Goal: Transaction & Acquisition: Download file/media

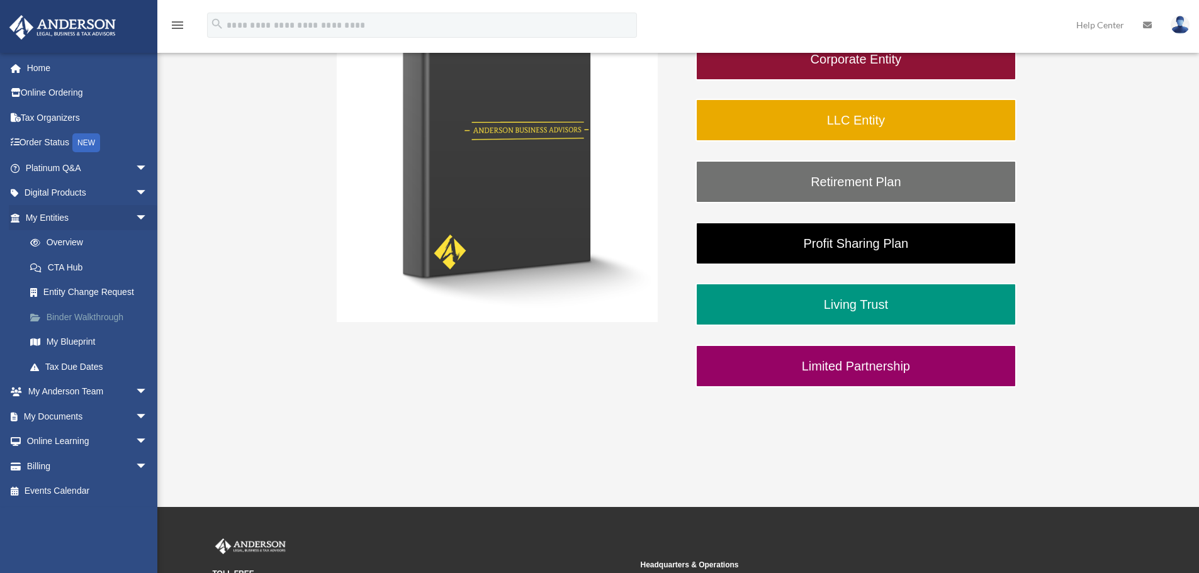
scroll to position [315, 0]
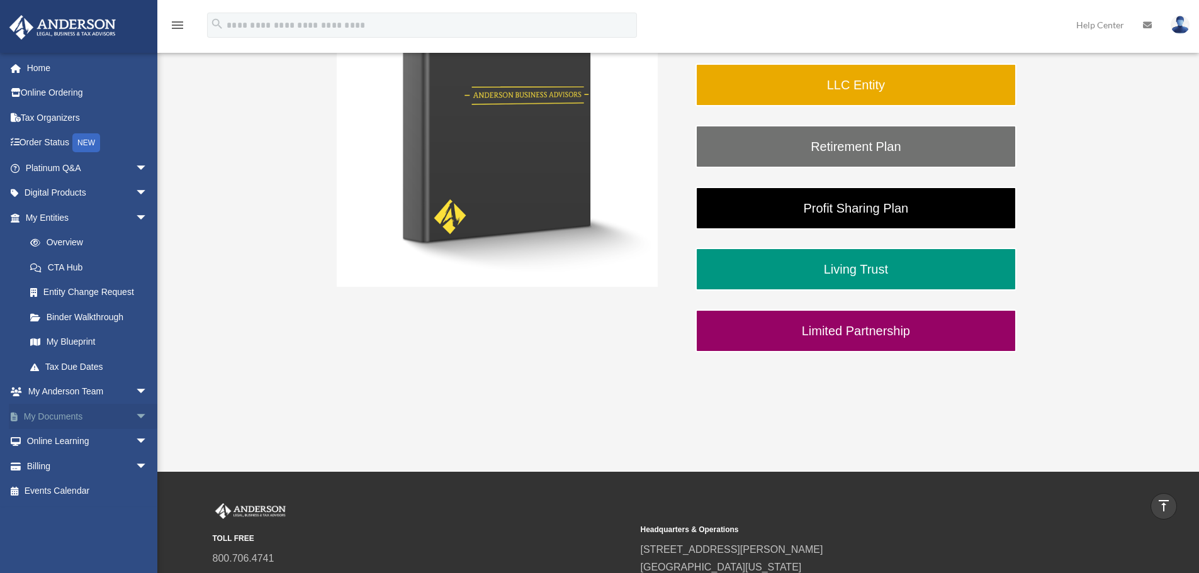
click at [54, 416] on link "My Documents arrow_drop_down" at bounding box center [88, 416] width 158 height 25
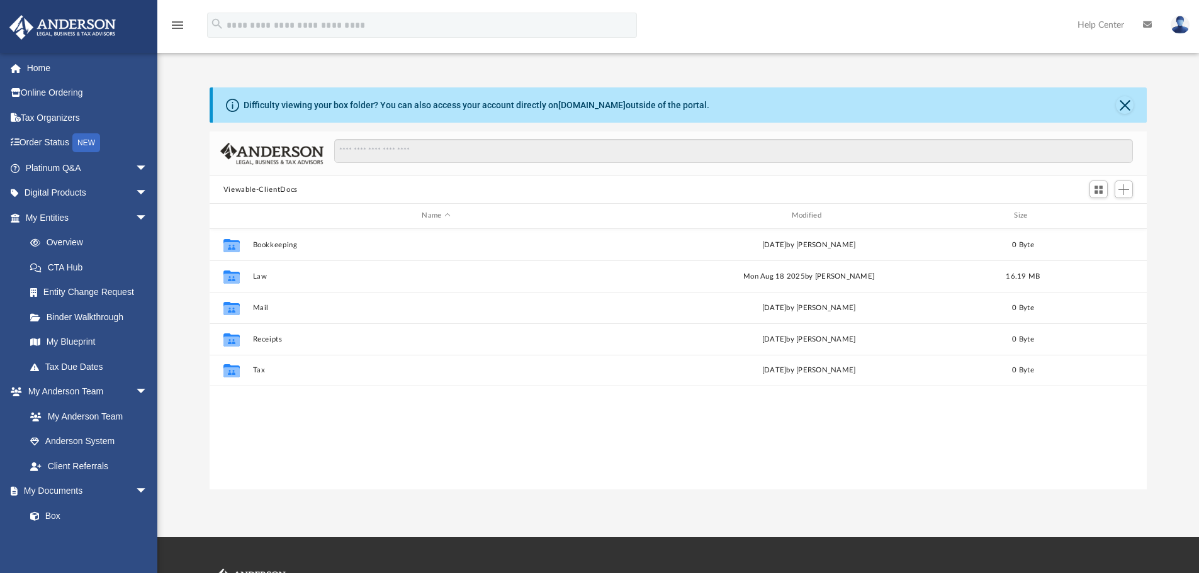
scroll to position [277, 928]
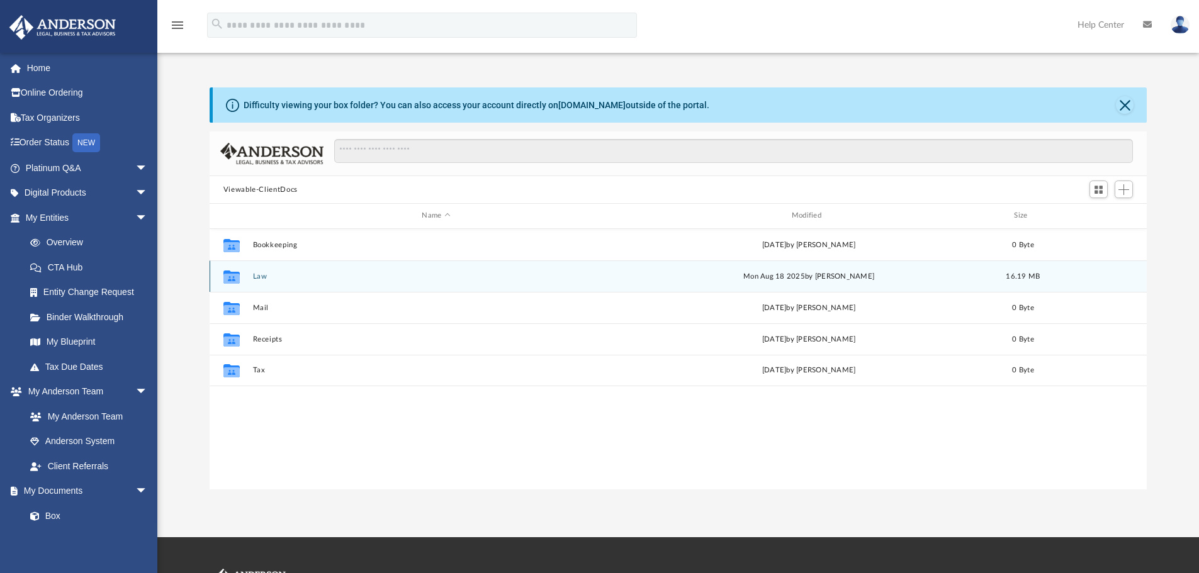
click at [256, 278] on button "Law" at bounding box center [435, 277] width 367 height 8
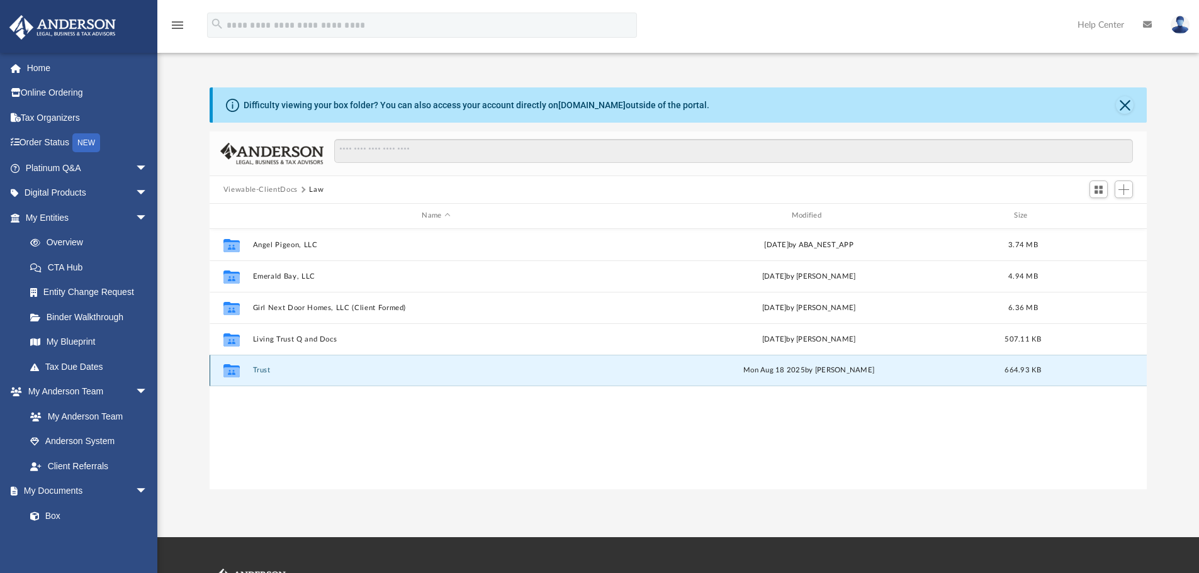
click at [256, 370] on button "Trust" at bounding box center [435, 370] width 367 height 8
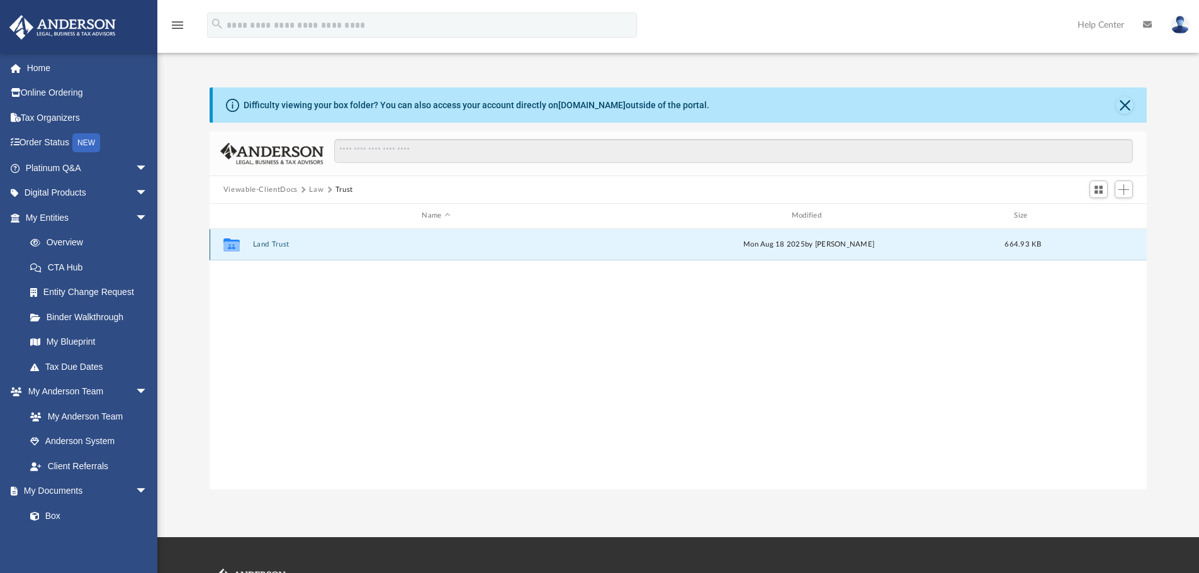
click at [283, 244] on button "Land Trust" at bounding box center [435, 244] width 367 height 8
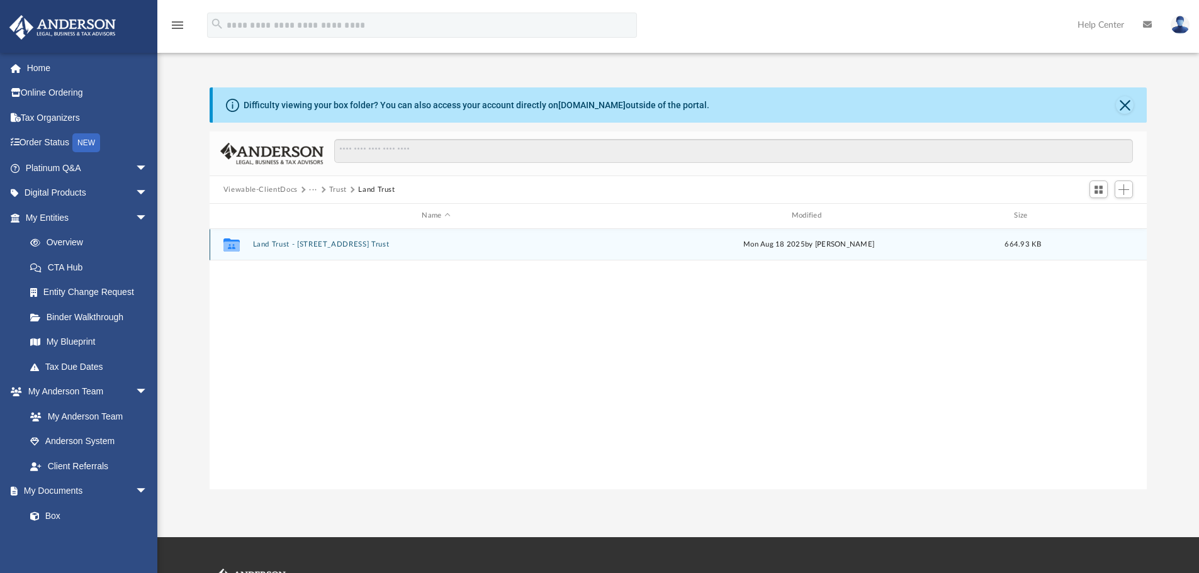
click at [334, 243] on button "Land Trust - [STREET_ADDRESS] Trust" at bounding box center [435, 244] width 367 height 8
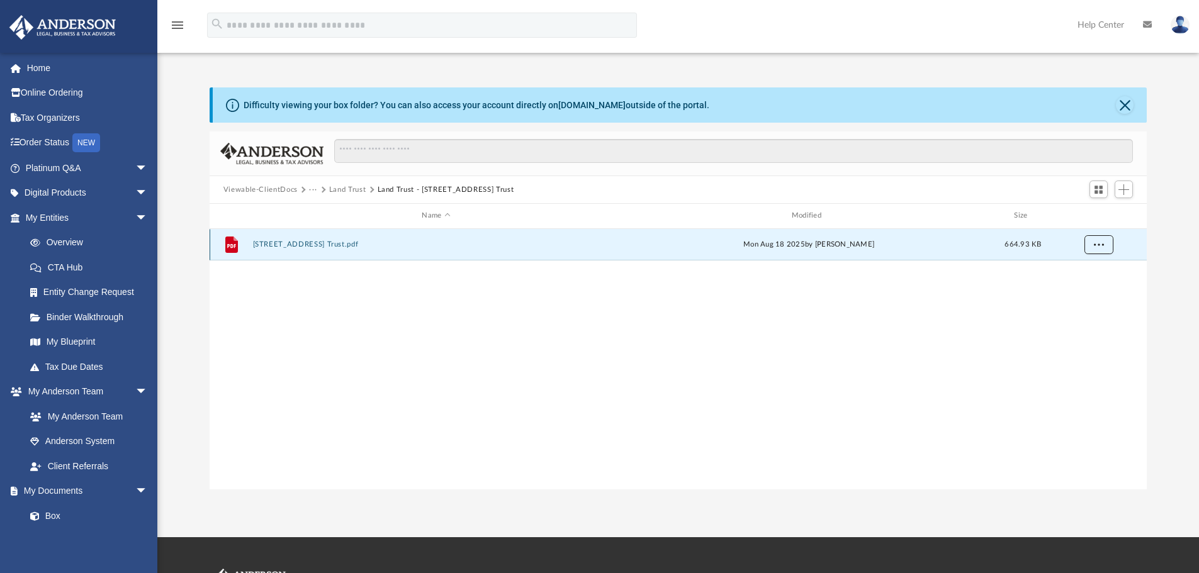
click at [1103, 245] on span "More options" at bounding box center [1098, 244] width 10 height 7
click at [322, 243] on button "[STREET_ADDRESS] Trust.pdf" at bounding box center [435, 244] width 367 height 8
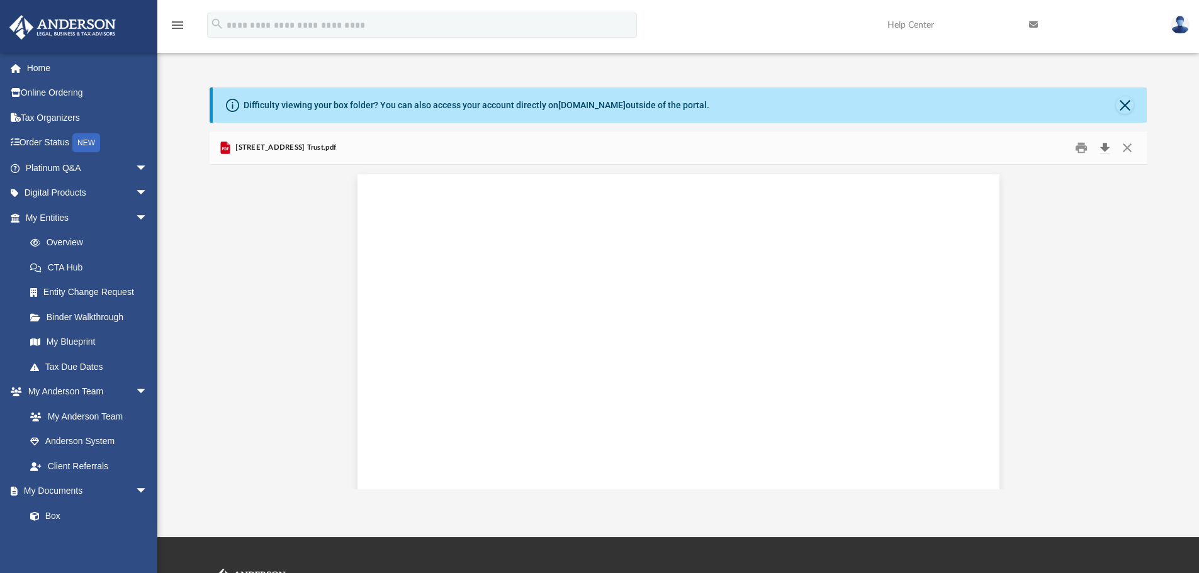
scroll to position [1696, 0]
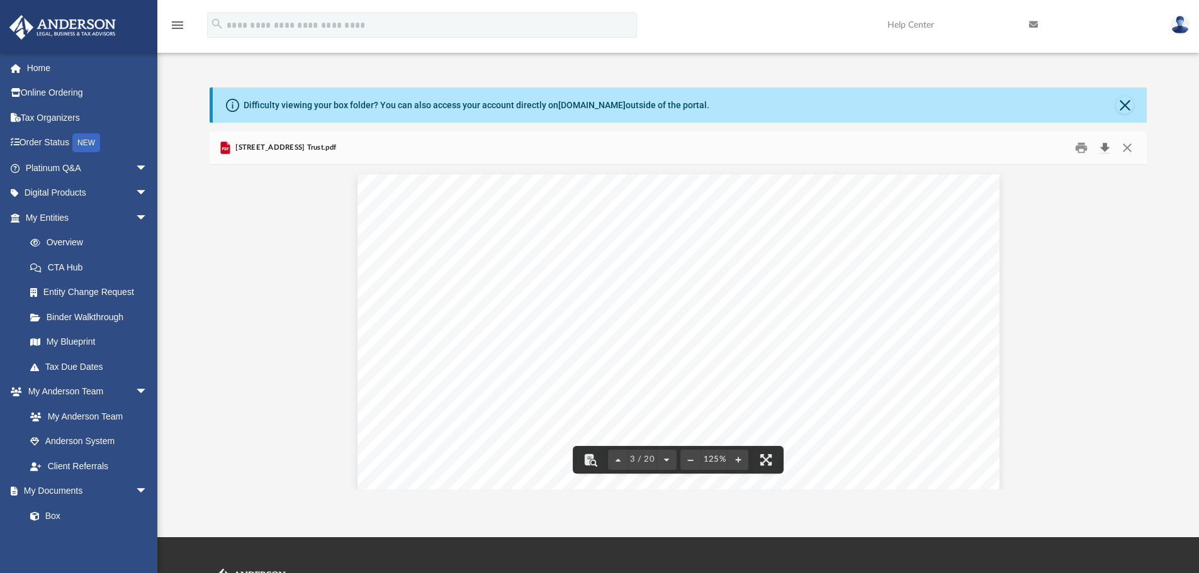
click at [1108, 146] on button "Download" at bounding box center [1104, 148] width 23 height 20
